Goal: Information Seeking & Learning: Find specific fact

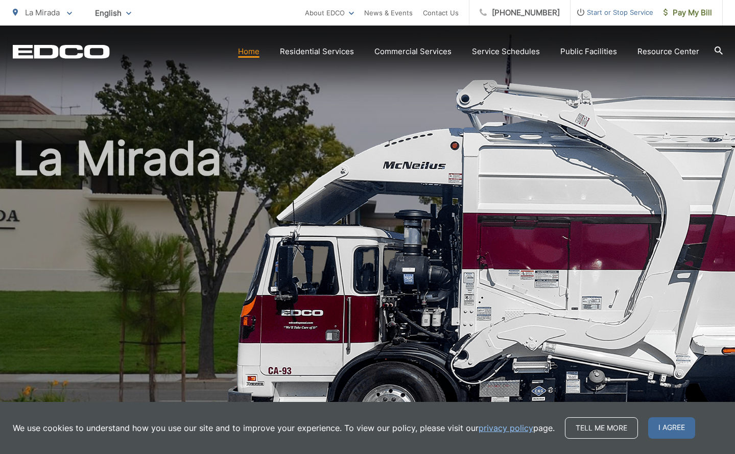
click at [719, 51] on icon at bounding box center [719, 50] width 8 height 8
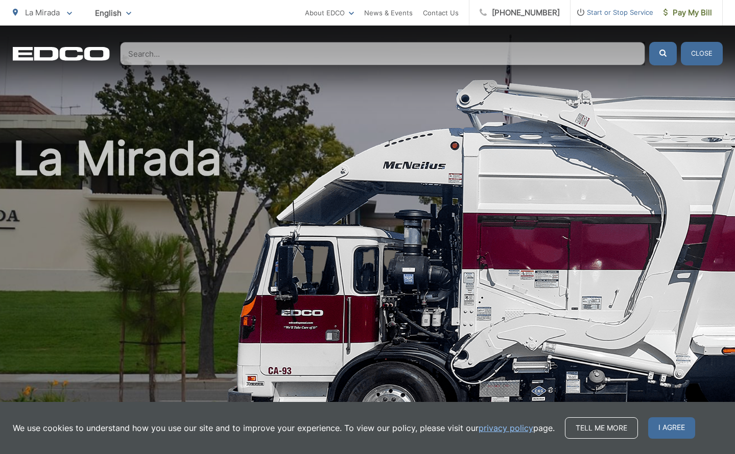
click at [662, 101] on div "La Mirada" at bounding box center [368, 236] width 710 height 421
click at [588, 87] on div "La Mirada" at bounding box center [368, 236] width 710 height 421
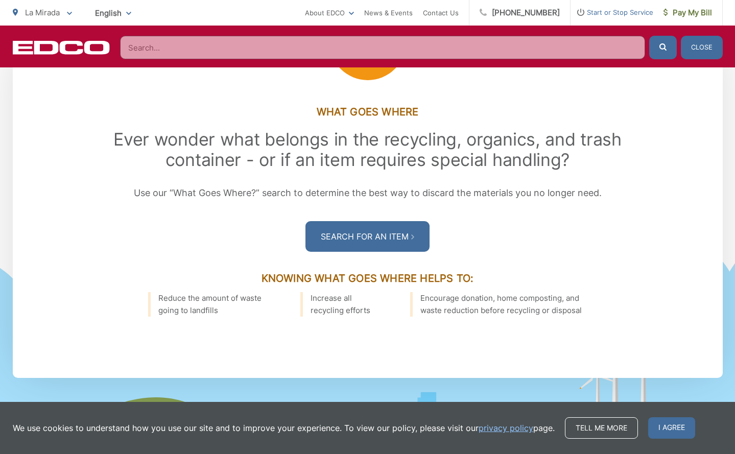
scroll to position [1431, 0]
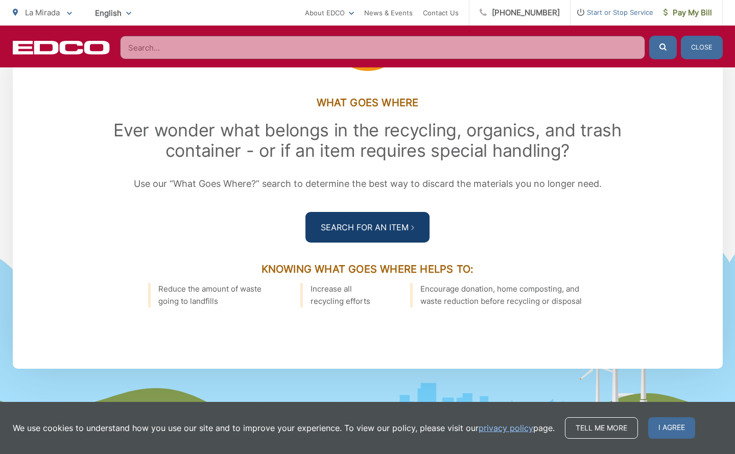
click at [339, 243] on link "Search For an Item" at bounding box center [367, 227] width 124 height 31
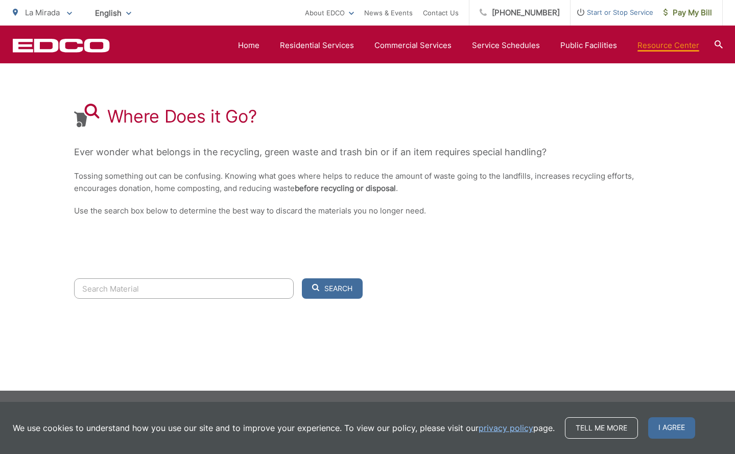
scroll to position [162, 0]
click at [269, 289] on input "Search" at bounding box center [184, 288] width 220 height 20
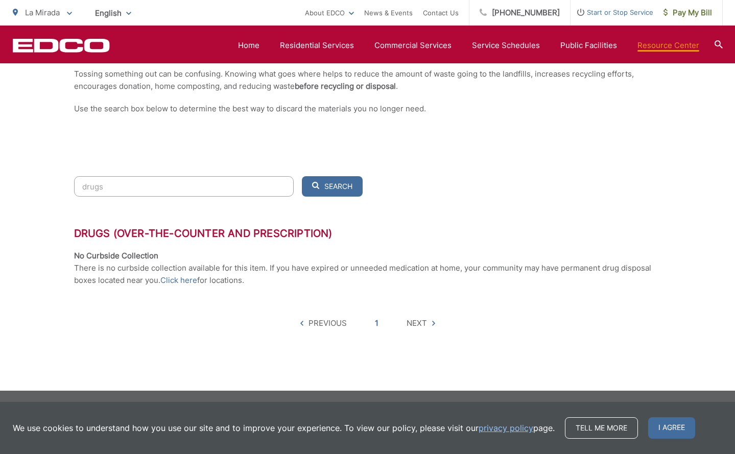
scroll to position [264, 0]
type input "drugs"
click at [309, 192] on button "Search" at bounding box center [332, 186] width 61 height 20
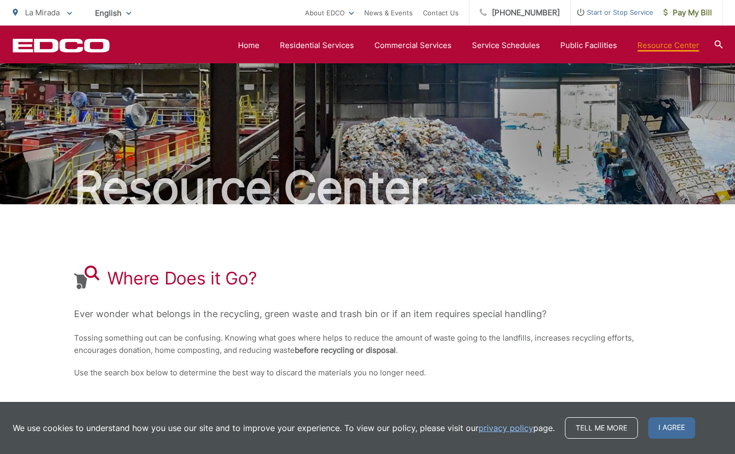
scroll to position [0, 0]
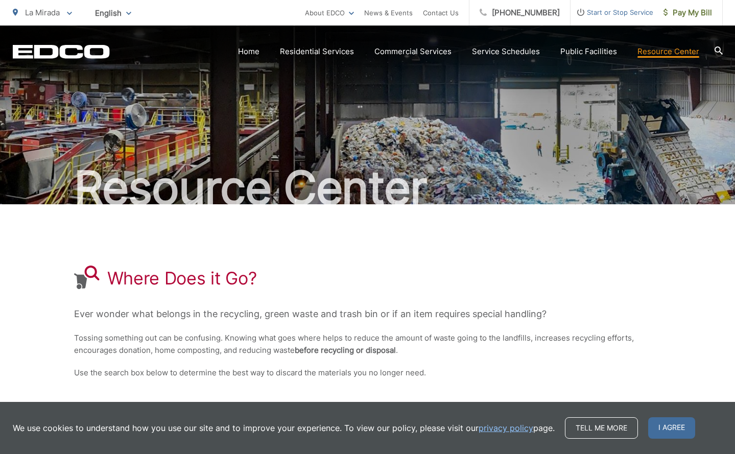
click at [717, 48] on icon at bounding box center [719, 50] width 8 height 8
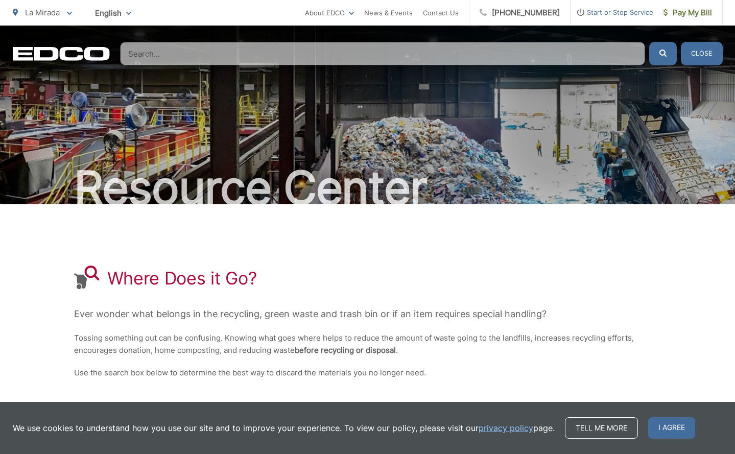
click at [260, 52] on input "Search" at bounding box center [382, 53] width 525 height 23
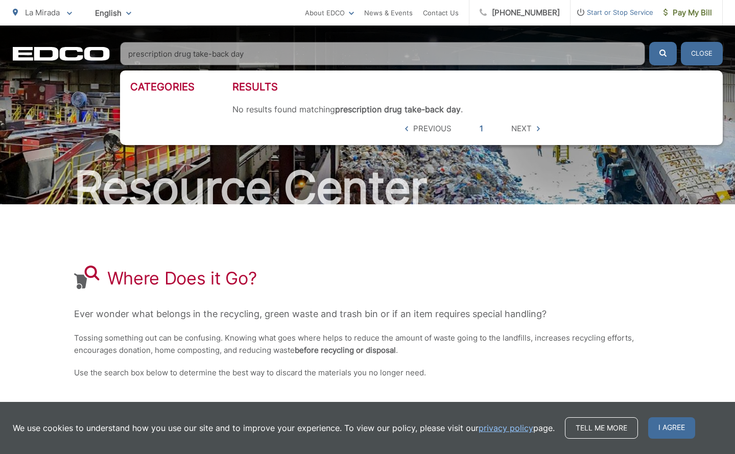
type input "prescription drug take-back day"
click at [663, 54] on button "submit" at bounding box center [663, 53] width 28 height 23
click at [690, 55] on button "Close" at bounding box center [702, 53] width 42 height 23
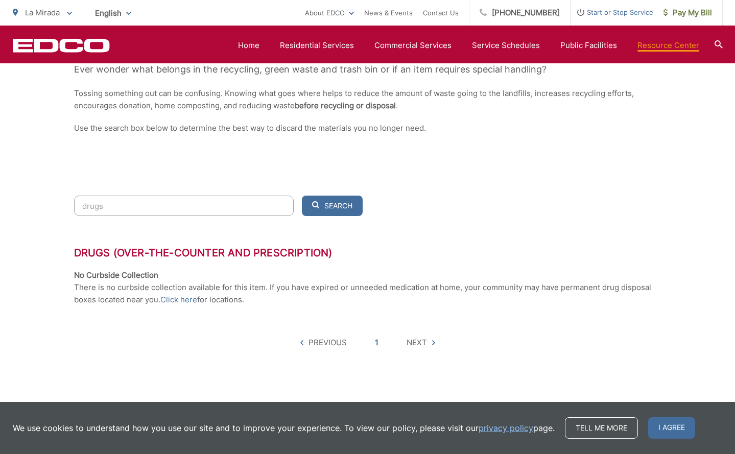
scroll to position [247, 0]
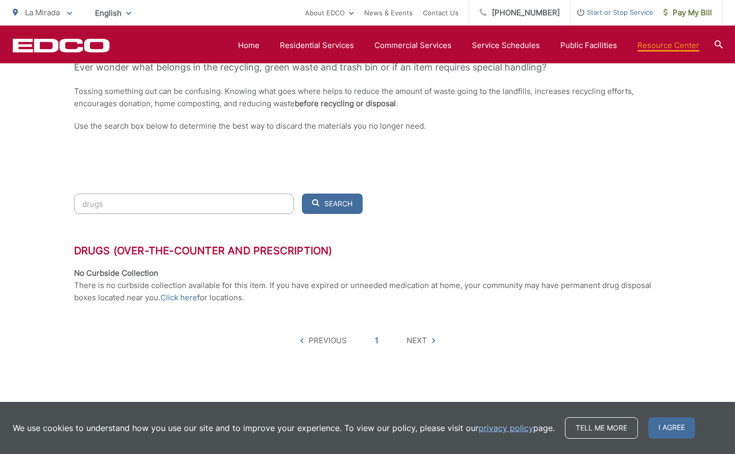
click at [416, 339] on span "Next" at bounding box center [417, 341] width 20 height 12
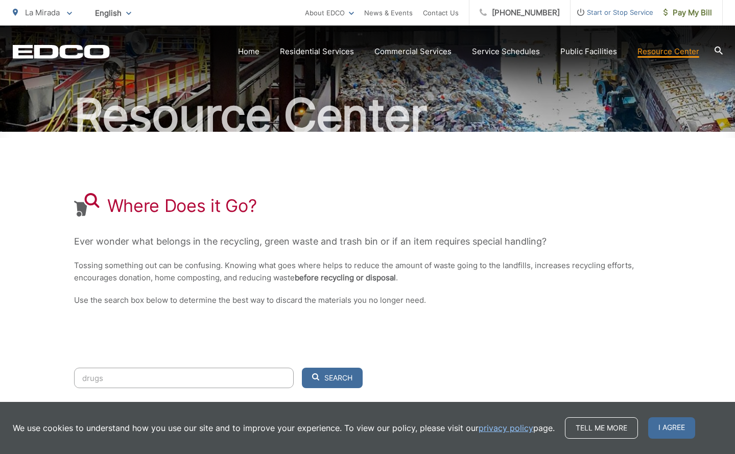
scroll to position [84, 0]
